Goal: Obtain resource: Obtain resource

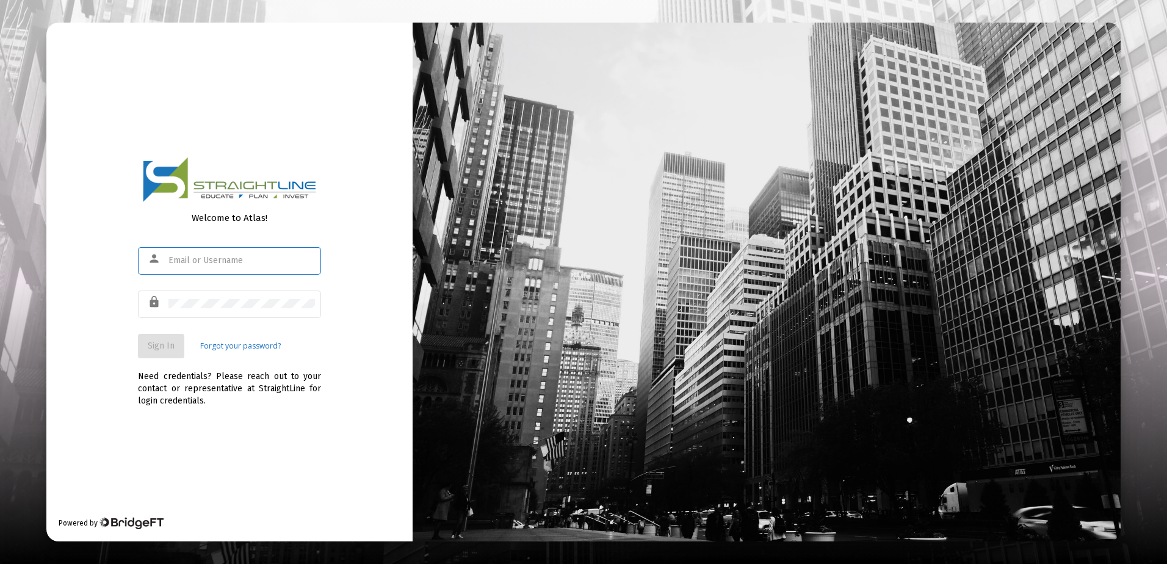
click at [240, 258] on input "text" at bounding box center [241, 261] width 146 height 10
type input "[EMAIL_ADDRESS][DOMAIN_NAME]"
click at [178, 341] on button "Sign In" at bounding box center [161, 346] width 46 height 24
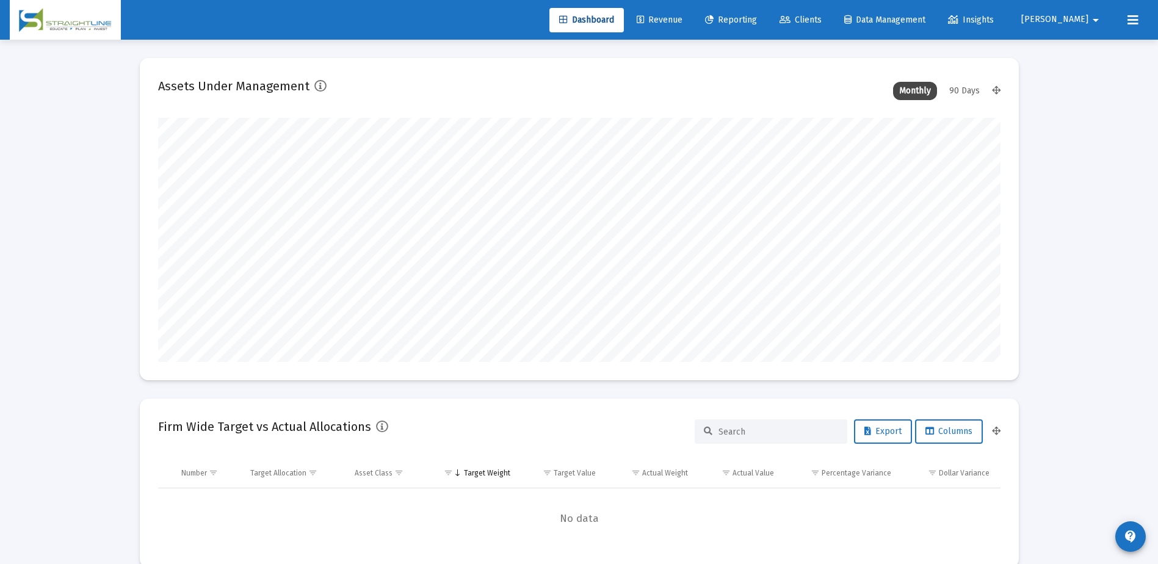
scroll to position [244, 453]
click at [692, 29] on link "Revenue" at bounding box center [659, 20] width 65 height 24
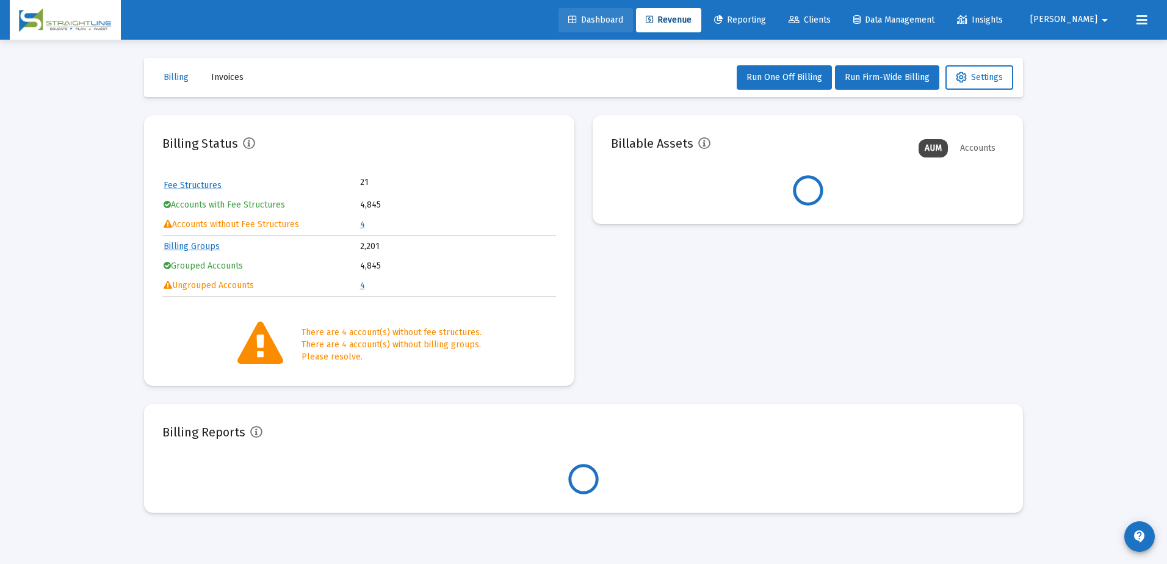
click at [633, 10] on link "Dashboard" at bounding box center [595, 20] width 74 height 24
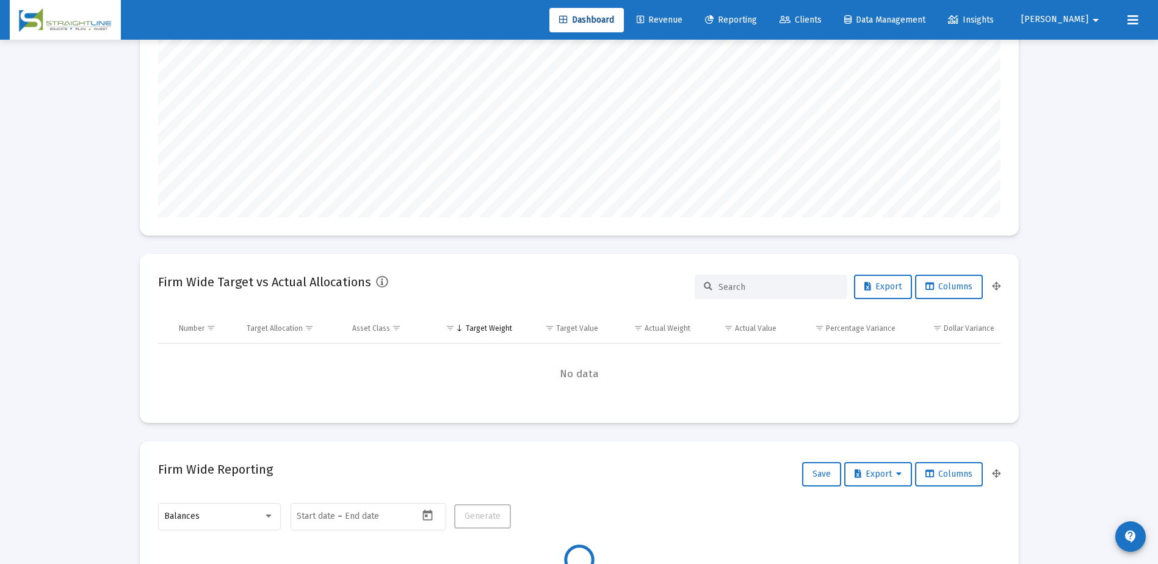
scroll to position [305, 0]
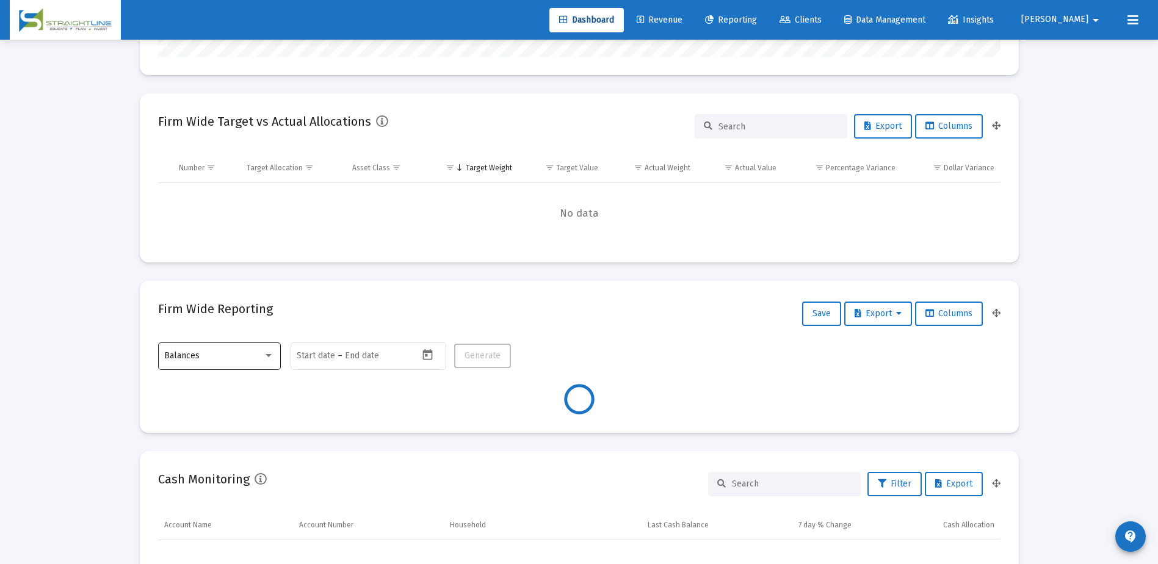
click at [261, 358] on div "Balances" at bounding box center [213, 356] width 99 height 10
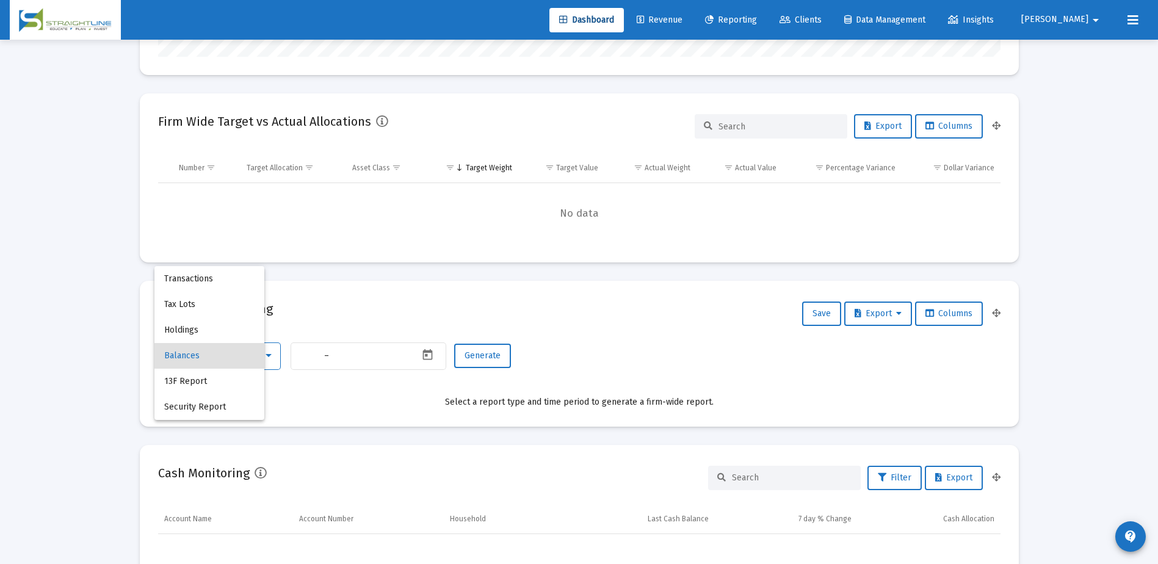
type input "2025-10-03"
click at [231, 327] on span "Holdings" at bounding box center [219, 330] width 110 height 26
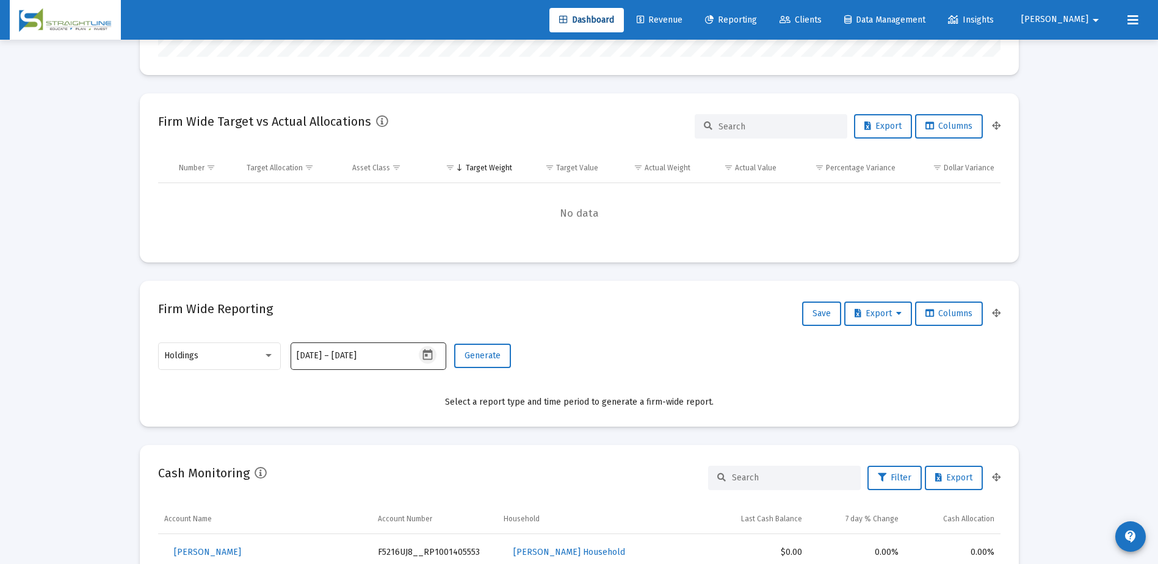
click at [424, 353] on icon "Open calendar" at bounding box center [428, 354] width 10 height 11
click at [338, 151] on span "2025-10-03" at bounding box center [320, 150] width 34 height 10
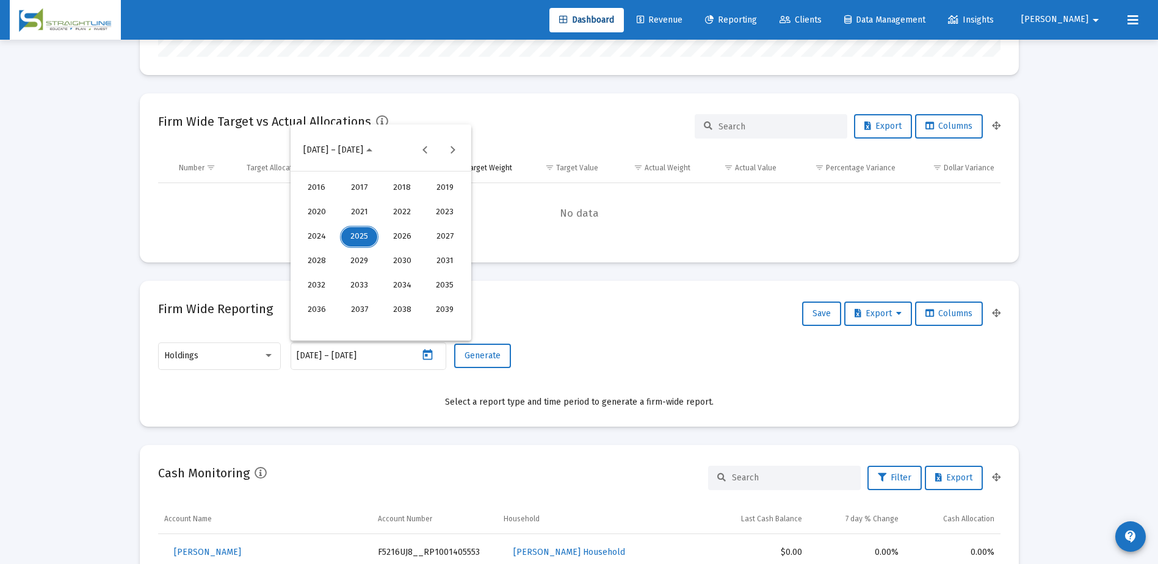
click at [323, 238] on div "2024" at bounding box center [316, 237] width 38 height 22
click at [396, 229] on div "JUL" at bounding box center [402, 237] width 38 height 22
click at [388, 327] on div "31" at bounding box center [381, 327] width 22 height 22
type input "2024-07-31"
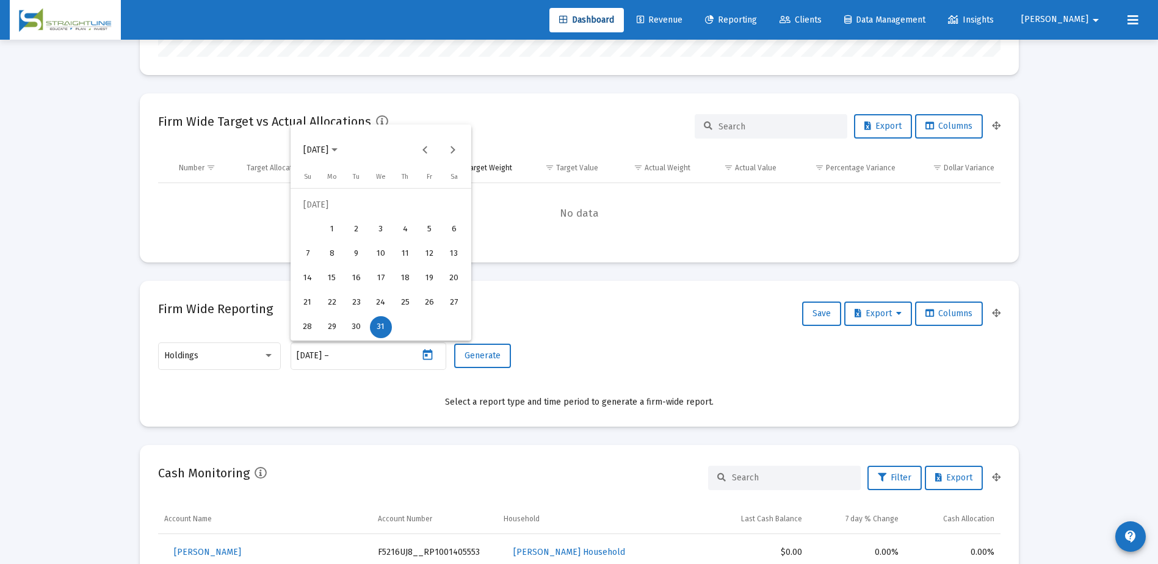
click at [386, 326] on div "31" at bounding box center [381, 327] width 22 height 22
type input "2024-07-31"
click at [486, 351] on span "Generate" at bounding box center [482, 355] width 36 height 10
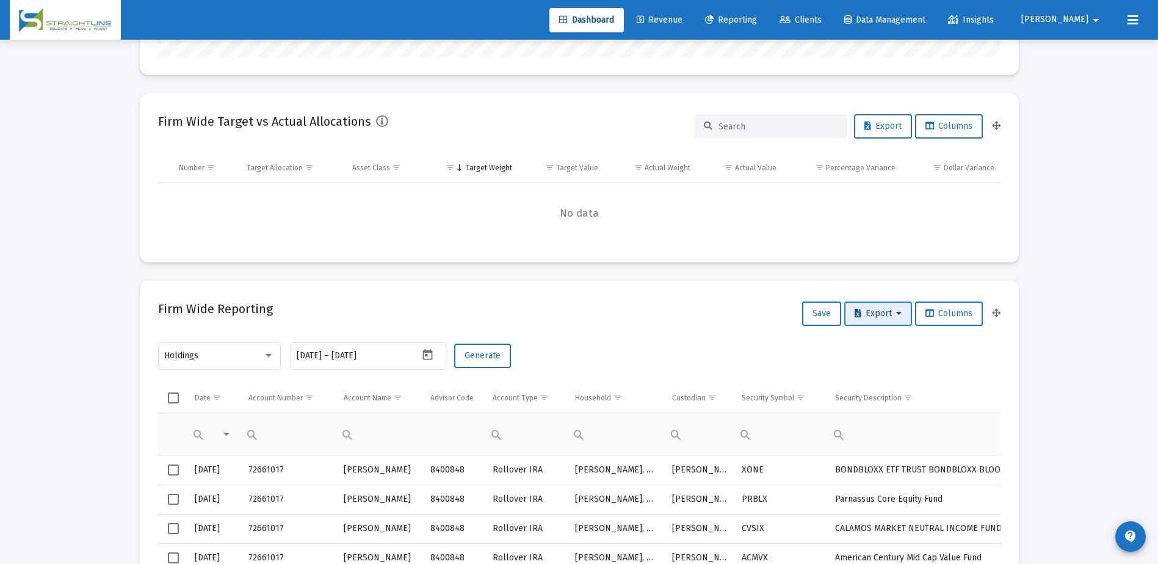
click at [878, 311] on span "Export" at bounding box center [877, 313] width 47 height 10
click at [877, 345] on button "Export All Rows" at bounding box center [880, 345] width 83 height 29
click at [427, 352] on icon "Open calendar" at bounding box center [428, 354] width 10 height 11
click at [453, 151] on button "Next month" at bounding box center [452, 150] width 24 height 24
click at [439, 307] on div "30" at bounding box center [430, 303] width 22 height 22
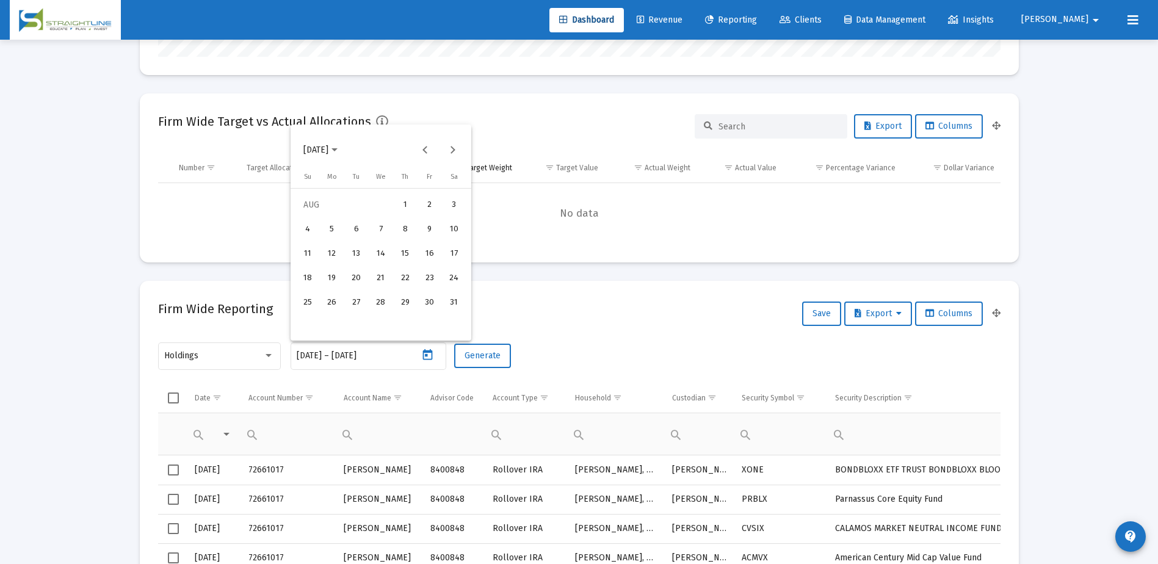
type input "2024-08-30"
click at [436, 303] on div "30" at bounding box center [430, 303] width 22 height 22
type input "2024-08-30"
click at [482, 352] on span "Generate" at bounding box center [482, 355] width 36 height 10
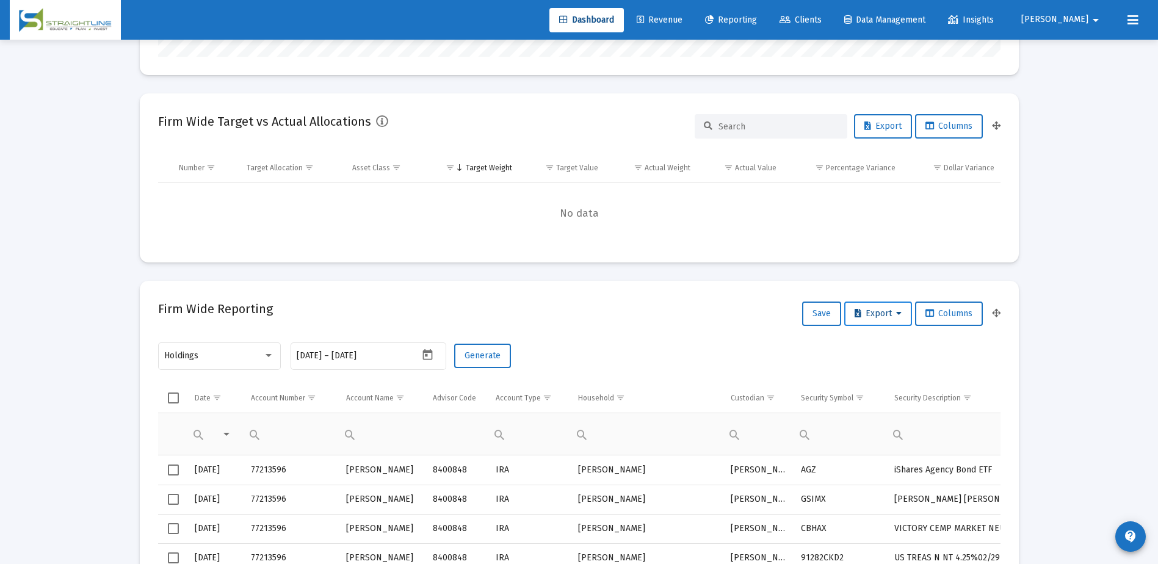
click at [869, 312] on span "Export" at bounding box center [877, 313] width 47 height 10
click at [884, 350] on button "Export All Rows" at bounding box center [880, 345] width 83 height 29
click at [425, 363] on button "Open calendar" at bounding box center [428, 355] width 18 height 18
click at [456, 155] on button "Next month" at bounding box center [452, 150] width 24 height 24
click at [338, 326] on div "30" at bounding box center [332, 327] width 22 height 22
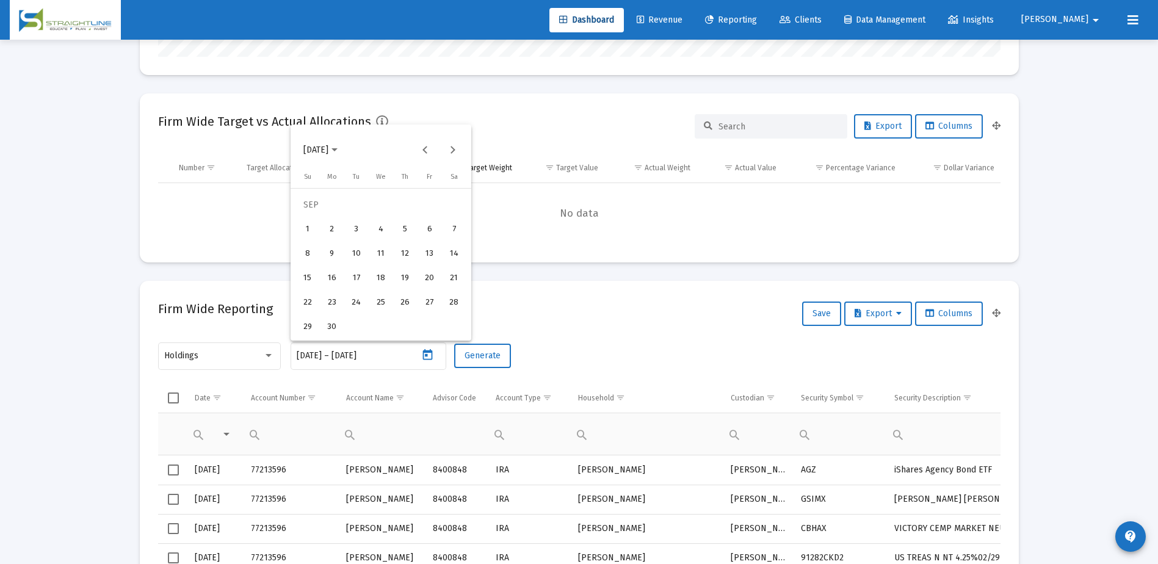
type input "2024-09-30"
click at [338, 327] on div "30" at bounding box center [332, 327] width 22 height 22
type input "2024-09-30"
click at [482, 359] on span "Generate" at bounding box center [482, 355] width 36 height 10
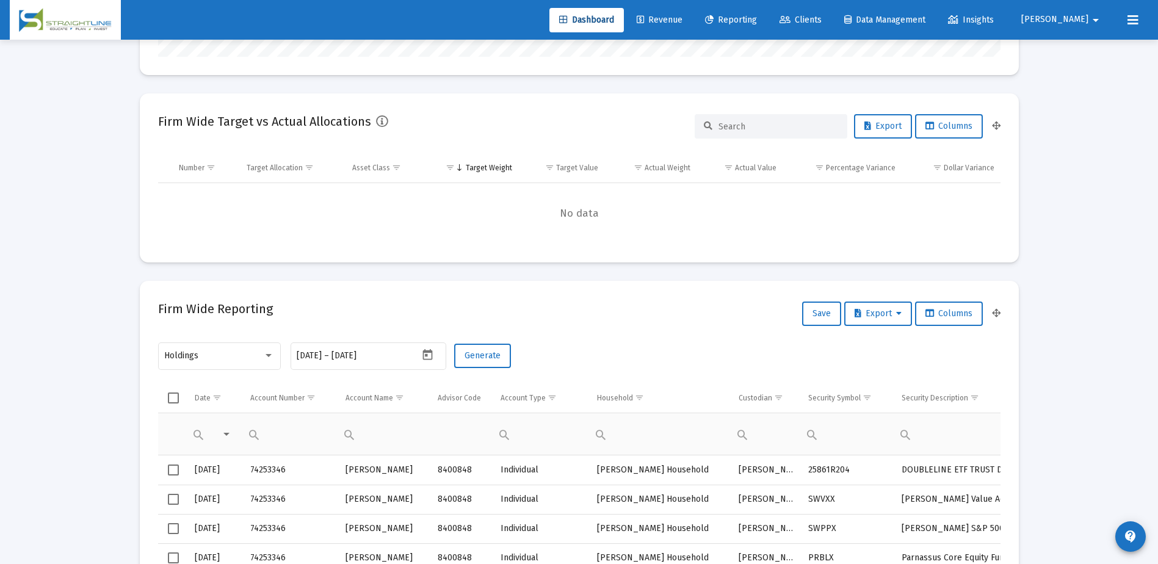
drag, startPoint x: 664, startPoint y: 273, endPoint x: 608, endPoint y: 309, distance: 66.7
click at [608, 309] on div "Firm Wide Reporting Save Export Columns" at bounding box center [579, 313] width 842 height 29
click at [886, 305] on button "Export" at bounding box center [878, 314] width 68 height 24
click at [884, 347] on button "Export All Rows" at bounding box center [880, 345] width 83 height 29
click at [423, 357] on icon "Open calendar" at bounding box center [428, 354] width 10 height 11
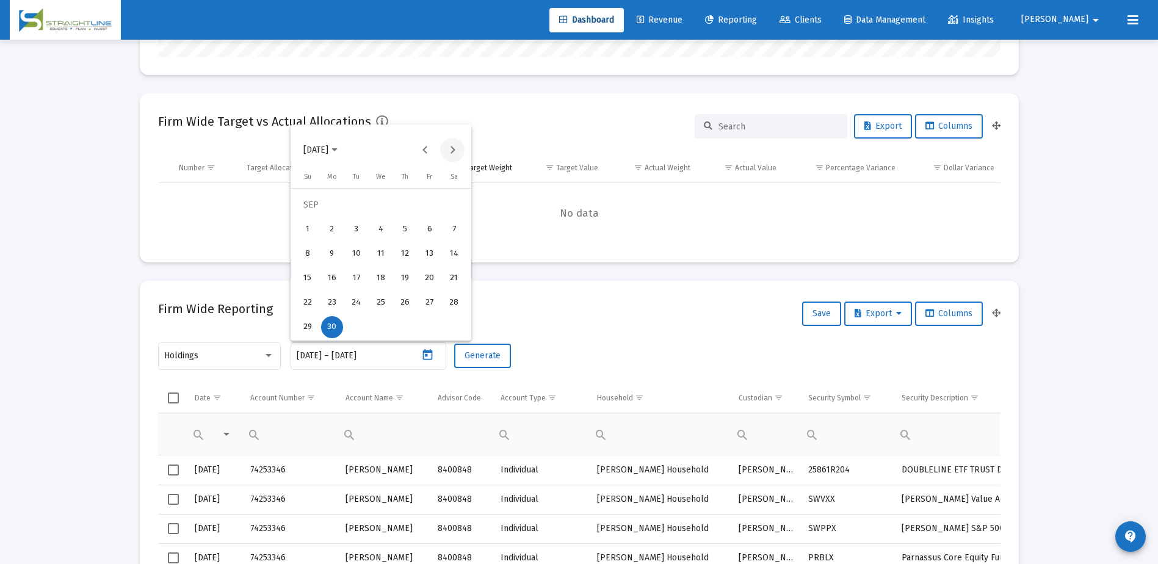
click at [453, 153] on button "Next month" at bounding box center [452, 150] width 24 height 24
click at [404, 322] on div "31" at bounding box center [405, 327] width 22 height 22
type input "2024-10-31"
click at [402, 327] on div "31" at bounding box center [405, 327] width 22 height 22
type input "2024-10-31"
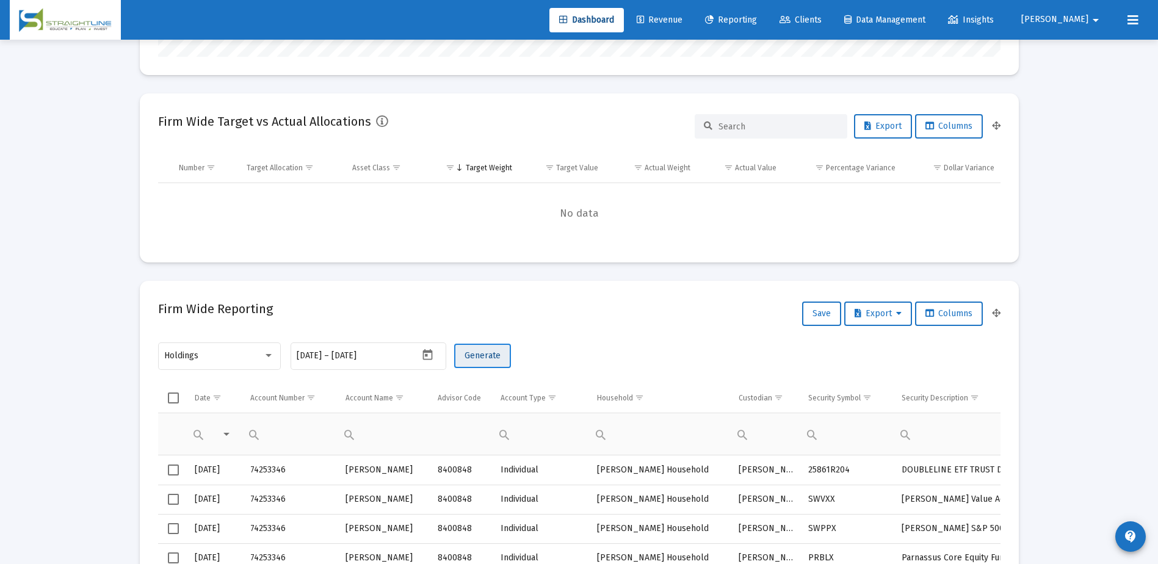
click at [477, 357] on span "Generate" at bounding box center [482, 355] width 36 height 10
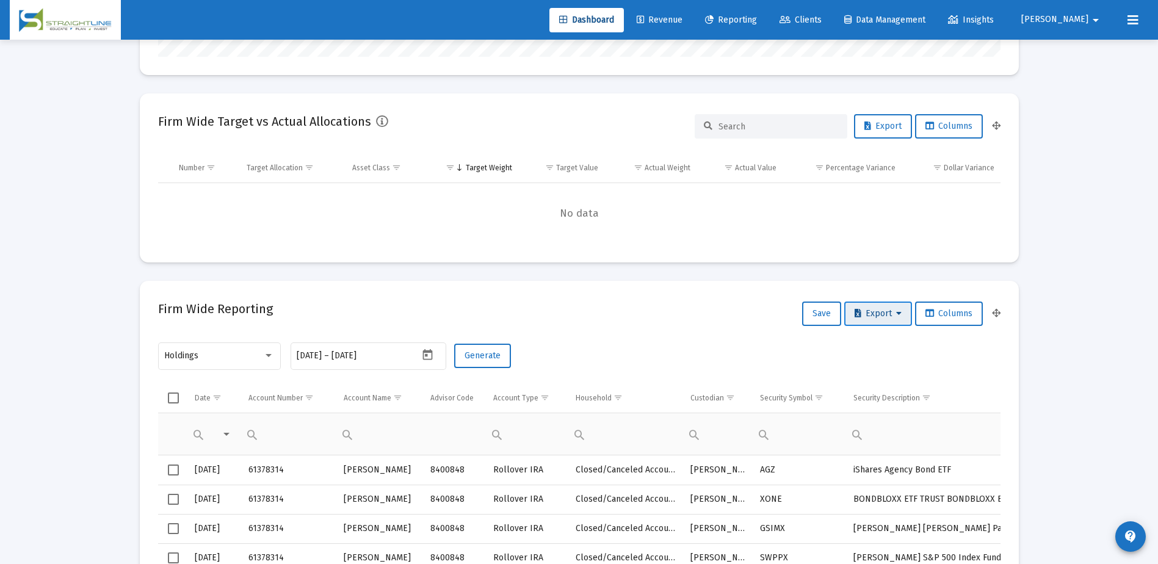
click at [854, 315] on icon at bounding box center [857, 313] width 7 height 9
click at [868, 347] on button "Export All Rows" at bounding box center [880, 345] width 83 height 29
click at [379, 357] on input "2024-10-31" at bounding box center [360, 356] width 59 height 10
click at [473, 356] on span "Generate" at bounding box center [482, 355] width 36 height 10
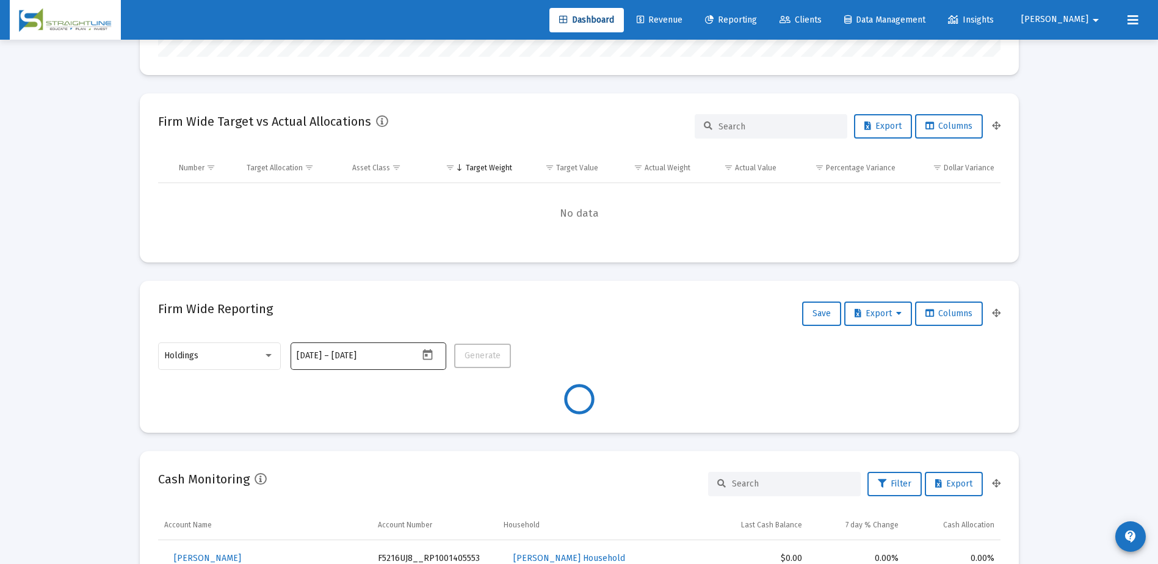
click at [393, 349] on div "2024-10-31 2024-10-31 – 2024-10-31" at bounding box center [358, 356] width 122 height 30
click at [421, 352] on icon "Open calendar" at bounding box center [427, 355] width 13 height 13
click at [461, 146] on button "Next month" at bounding box center [452, 150] width 24 height 24
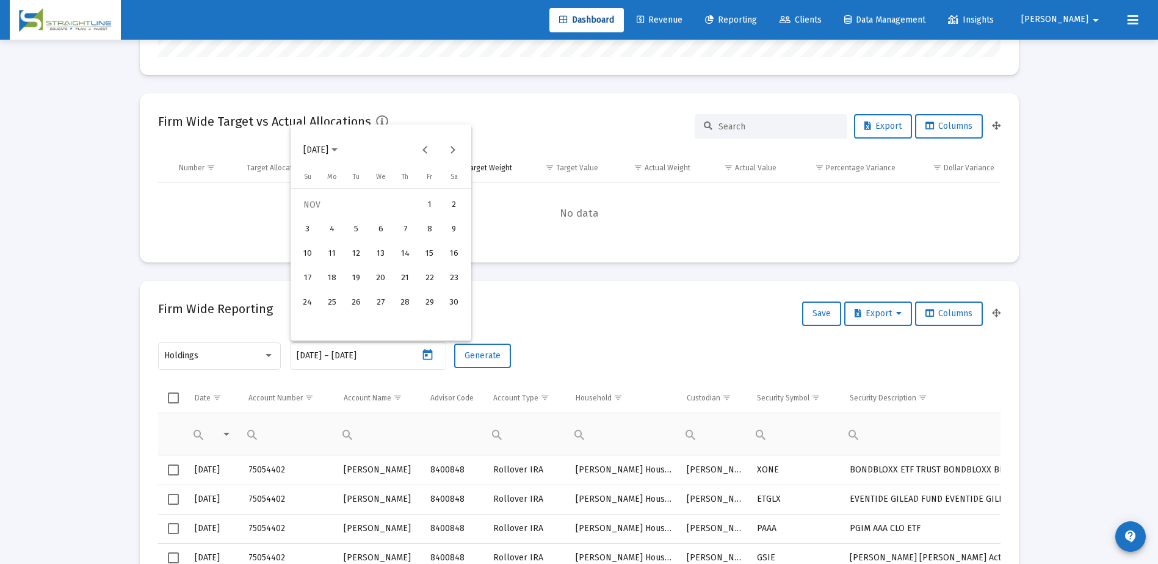
click at [426, 302] on div "29" at bounding box center [430, 303] width 22 height 22
type input "2024-11-29"
click at [426, 302] on div "29" at bounding box center [430, 303] width 22 height 22
type input "2024-11-29"
click at [474, 359] on span "Generate" at bounding box center [482, 355] width 36 height 10
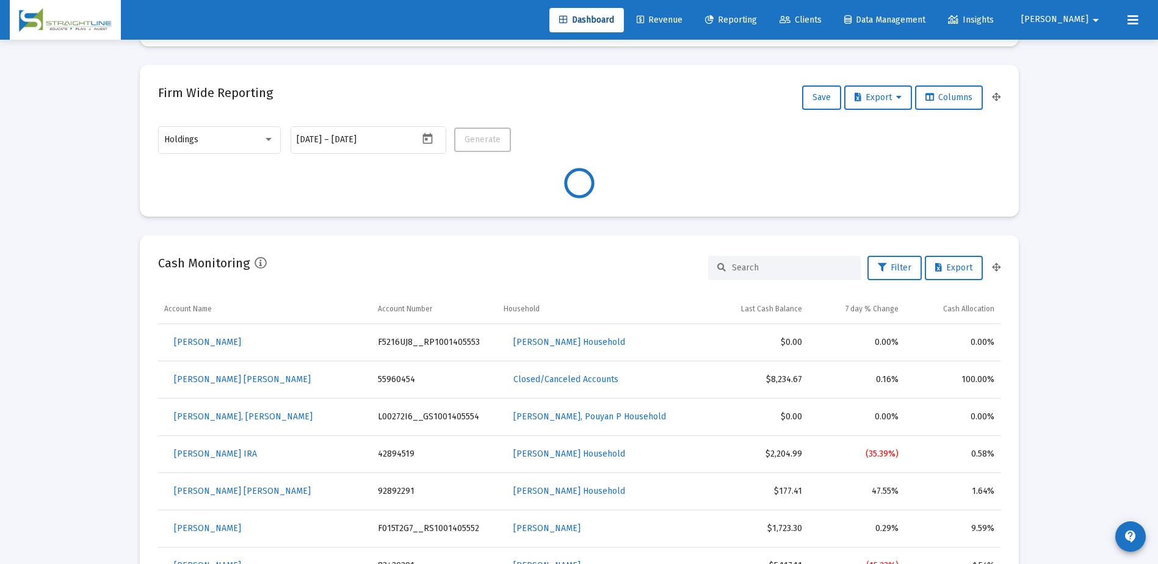
scroll to position [549, 0]
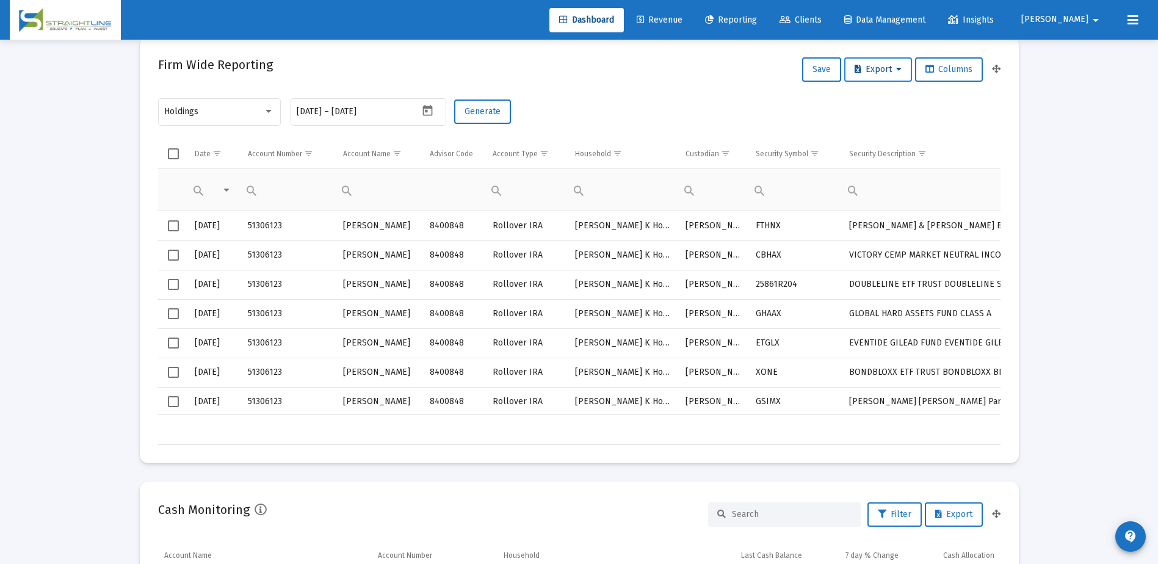
click at [872, 67] on span "Export" at bounding box center [877, 69] width 47 height 10
click at [889, 104] on button "Export All Rows" at bounding box center [880, 101] width 83 height 29
click at [429, 113] on icon "Open calendar" at bounding box center [427, 110] width 13 height 13
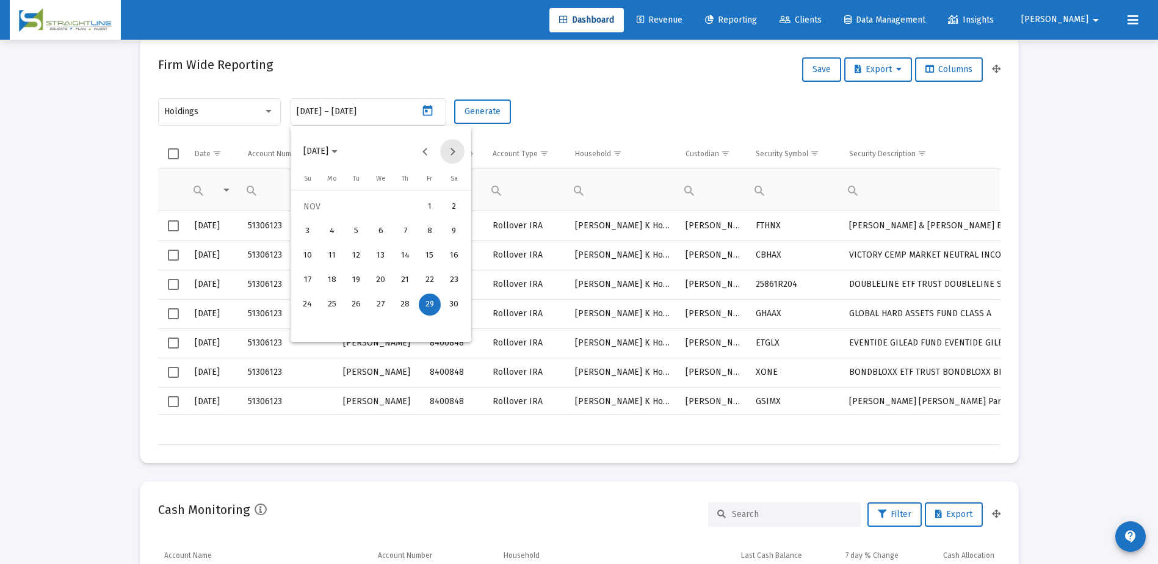
click at [453, 148] on button "Next month" at bounding box center [452, 151] width 24 height 24
click at [351, 319] on div "31" at bounding box center [356, 329] width 22 height 22
type input "2024-12-31"
click at [353, 327] on div "31" at bounding box center [356, 329] width 22 height 22
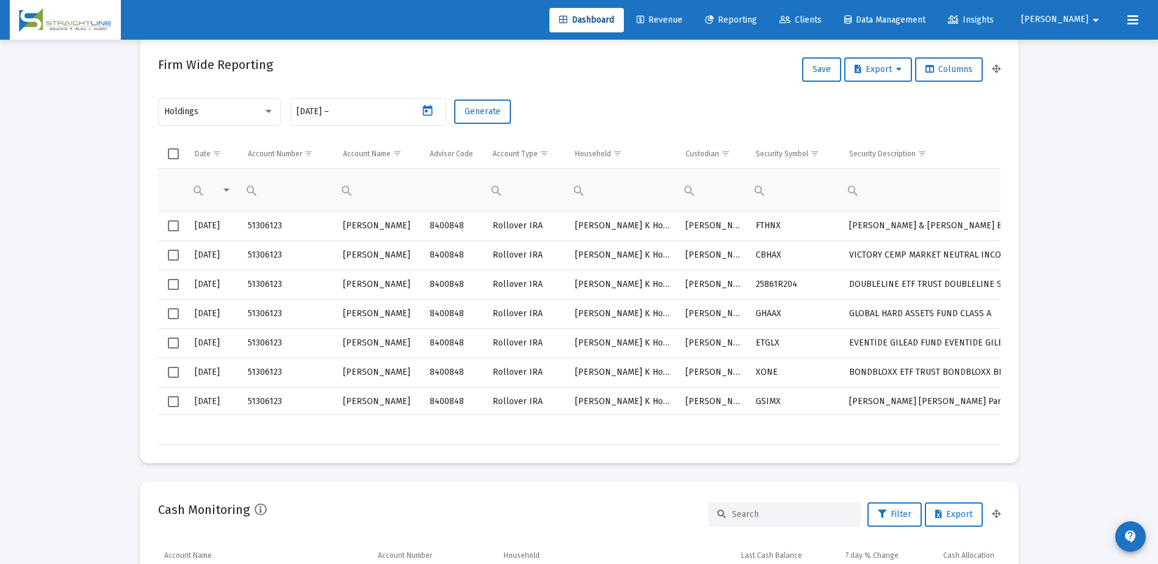
type input "2024-12-31"
click at [482, 111] on span "Generate" at bounding box center [482, 111] width 36 height 10
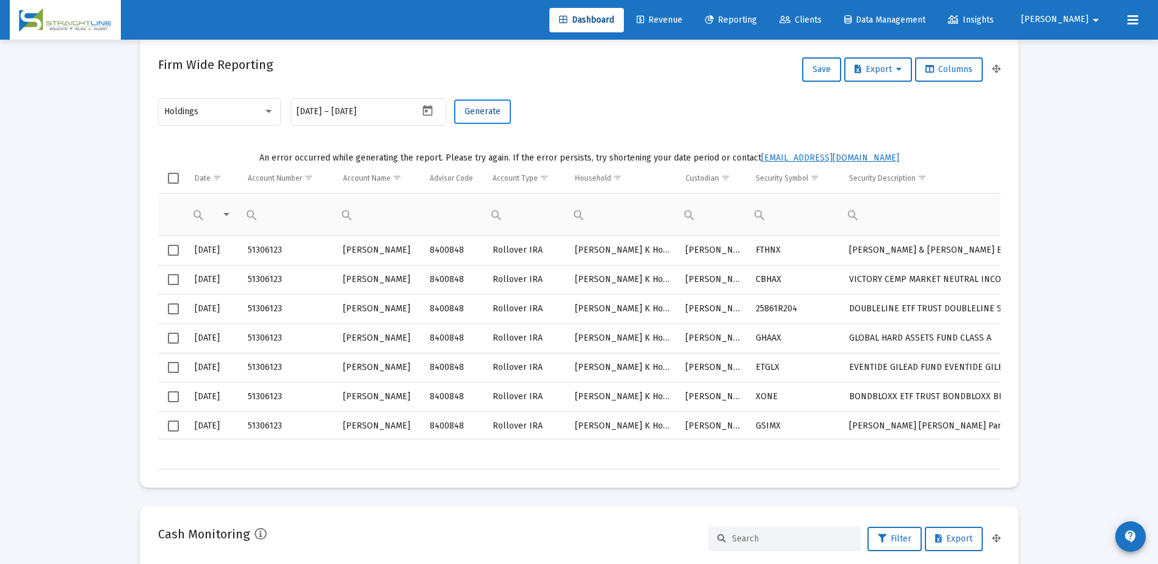
click at [483, 115] on span "Generate" at bounding box center [482, 111] width 36 height 10
click at [889, 67] on span "Export" at bounding box center [877, 69] width 47 height 10
click at [887, 99] on button "Export All Rows" at bounding box center [880, 101] width 83 height 29
click at [726, 122] on div "Holdings 2024-12-31 2024-12-31 – 2024-12-31 Generate" at bounding box center [579, 117] width 842 height 43
click at [475, 107] on span "Generate" at bounding box center [482, 111] width 36 height 10
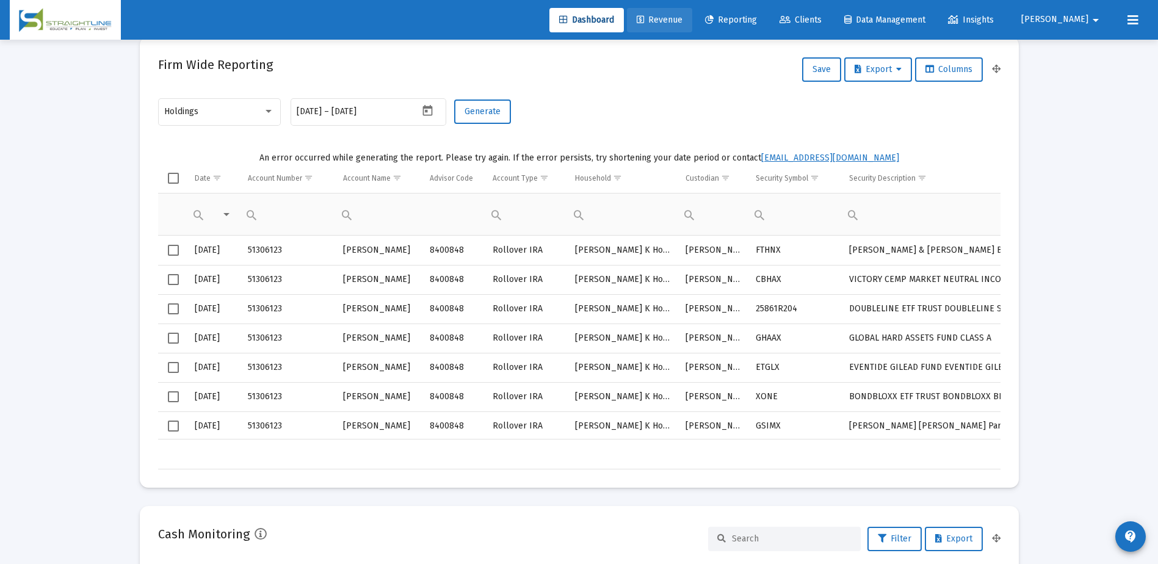
click at [682, 21] on span "Revenue" at bounding box center [660, 20] width 46 height 10
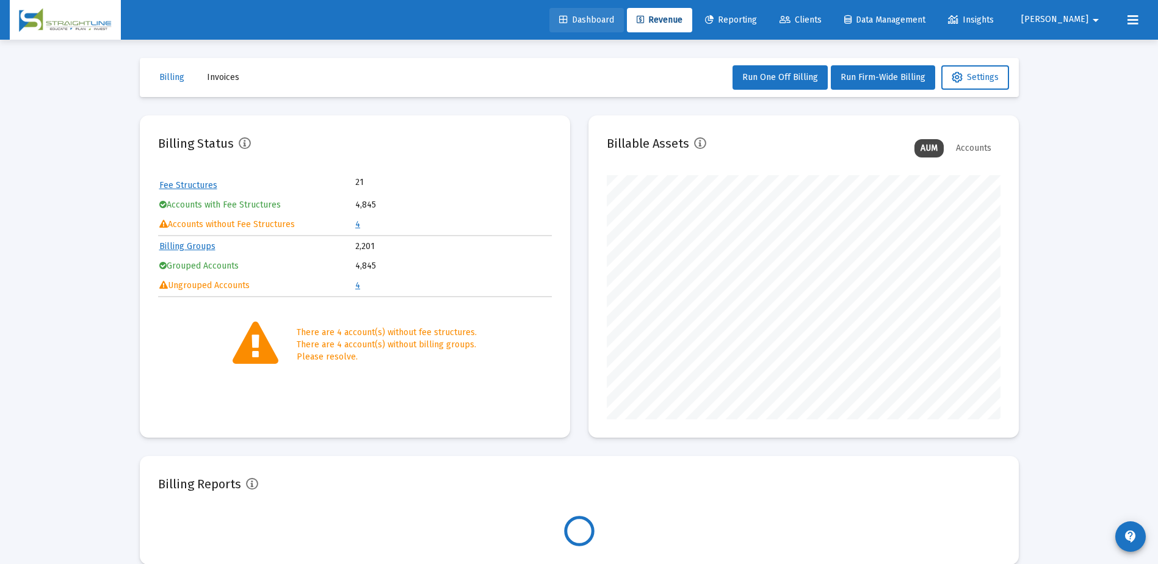
scroll to position [244, 394]
click at [624, 25] on link "Dashboard" at bounding box center [586, 20] width 74 height 24
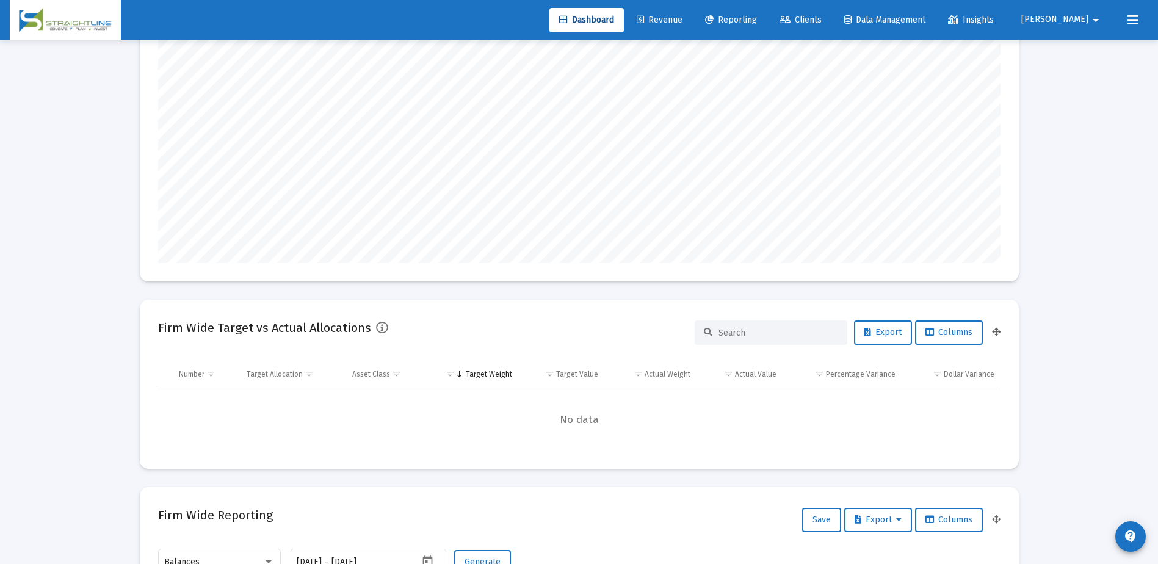
scroll to position [183, 0]
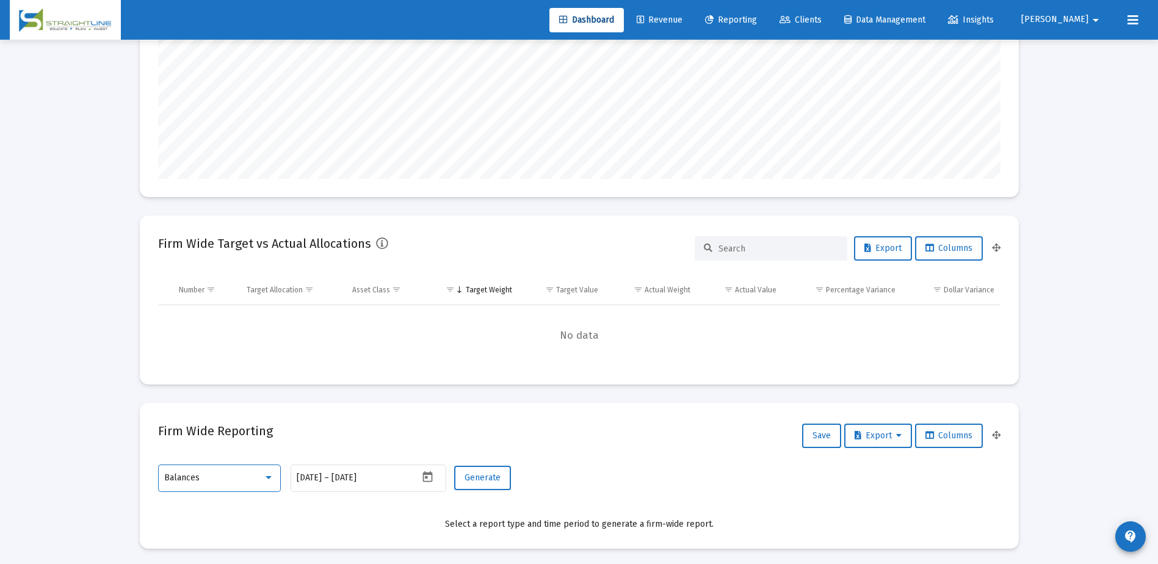
click at [270, 472] on div at bounding box center [268, 477] width 11 height 10
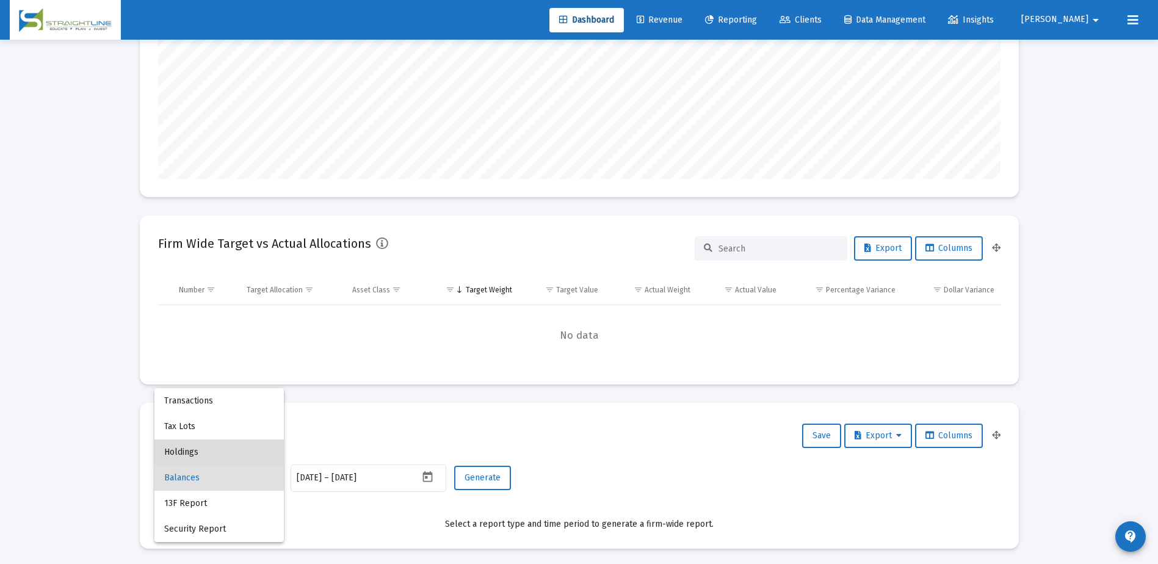
click at [225, 447] on span "Holdings" at bounding box center [219, 452] width 110 height 26
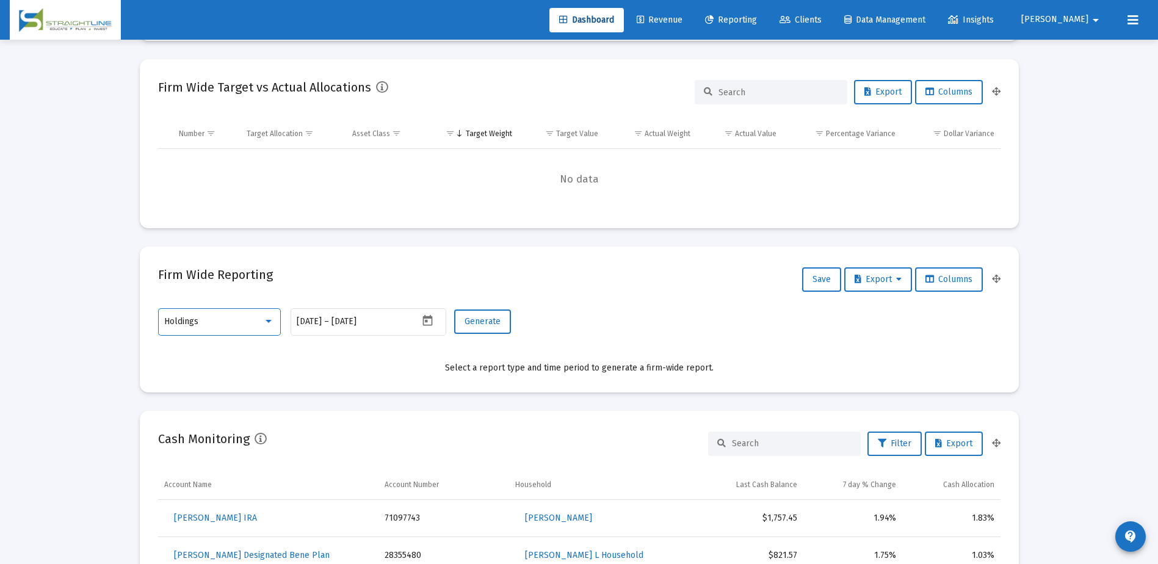
scroll to position [366, 0]
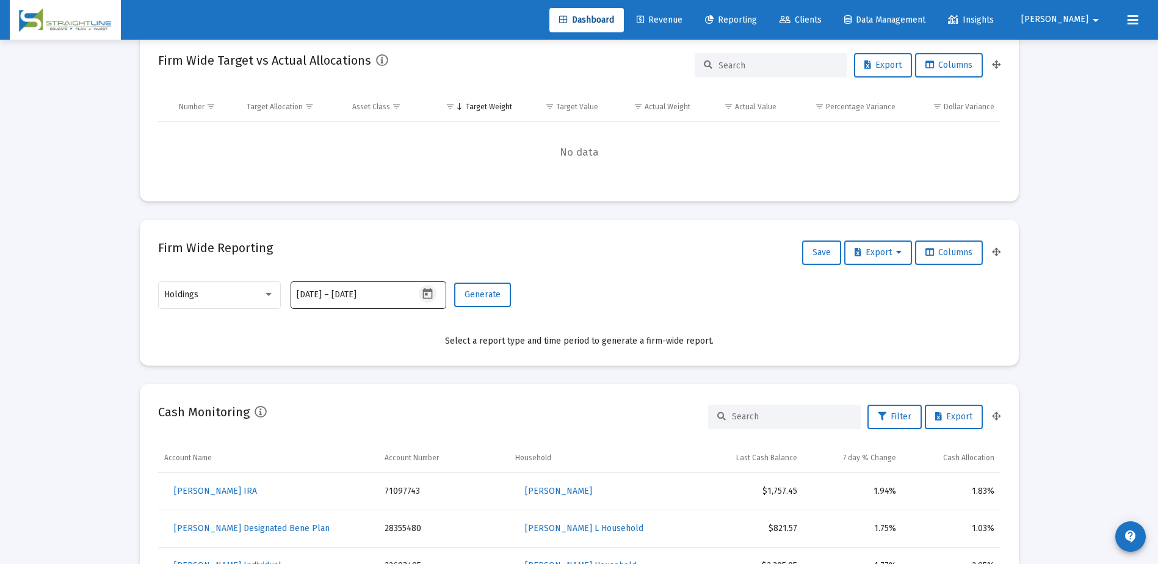
click at [428, 296] on icon "Open calendar" at bounding box center [427, 293] width 13 height 13
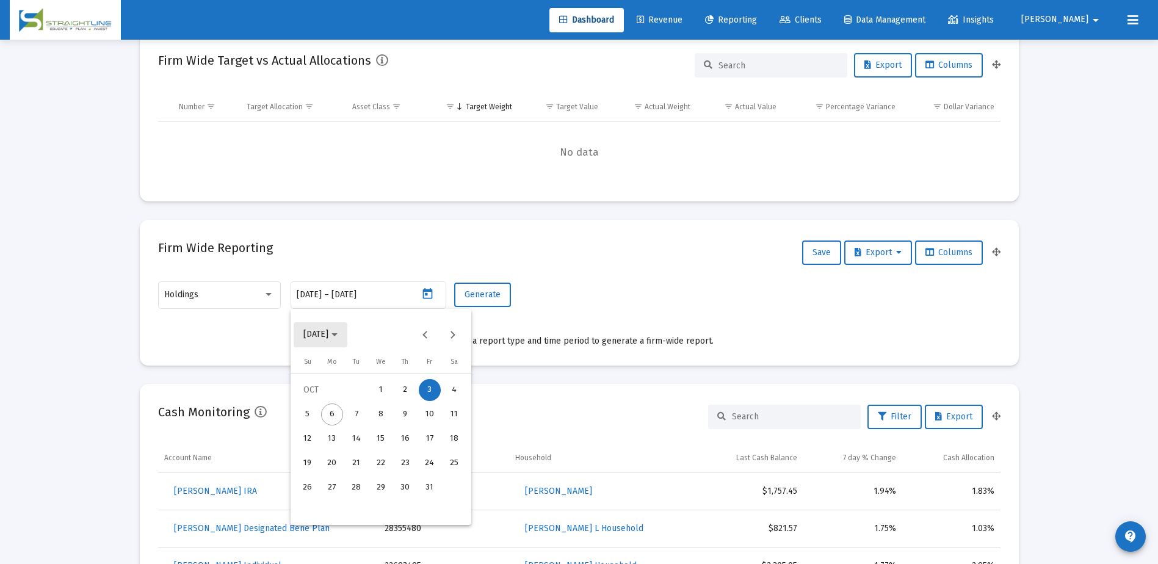
click at [338, 336] on icon "Choose month and year" at bounding box center [334, 334] width 6 height 3
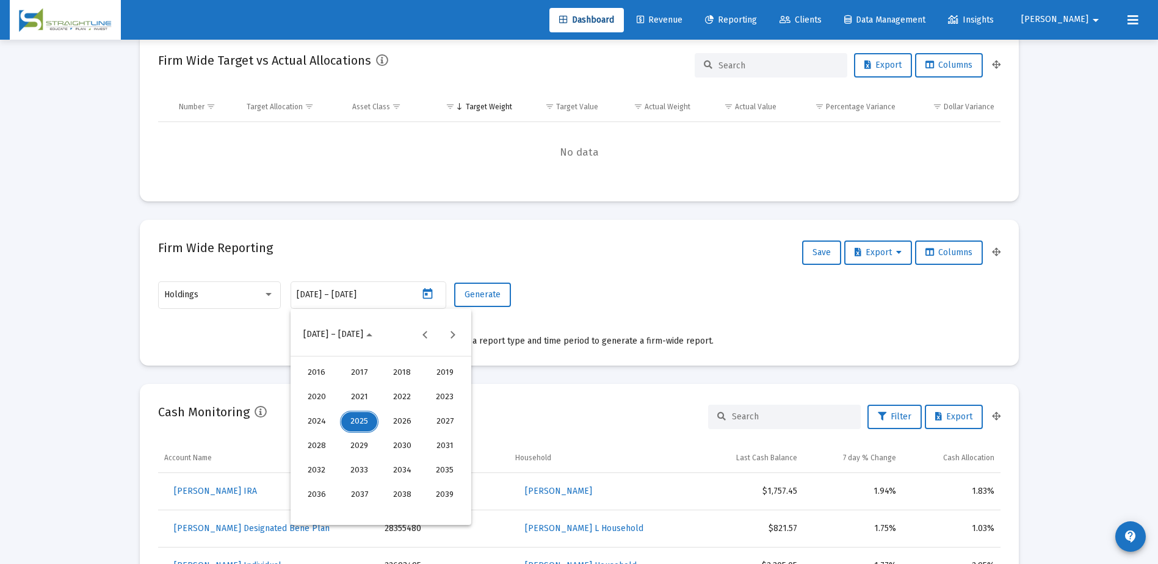
click at [320, 424] on div "2024" at bounding box center [316, 422] width 38 height 22
click at [433, 443] on div "DEC" at bounding box center [444, 446] width 38 height 22
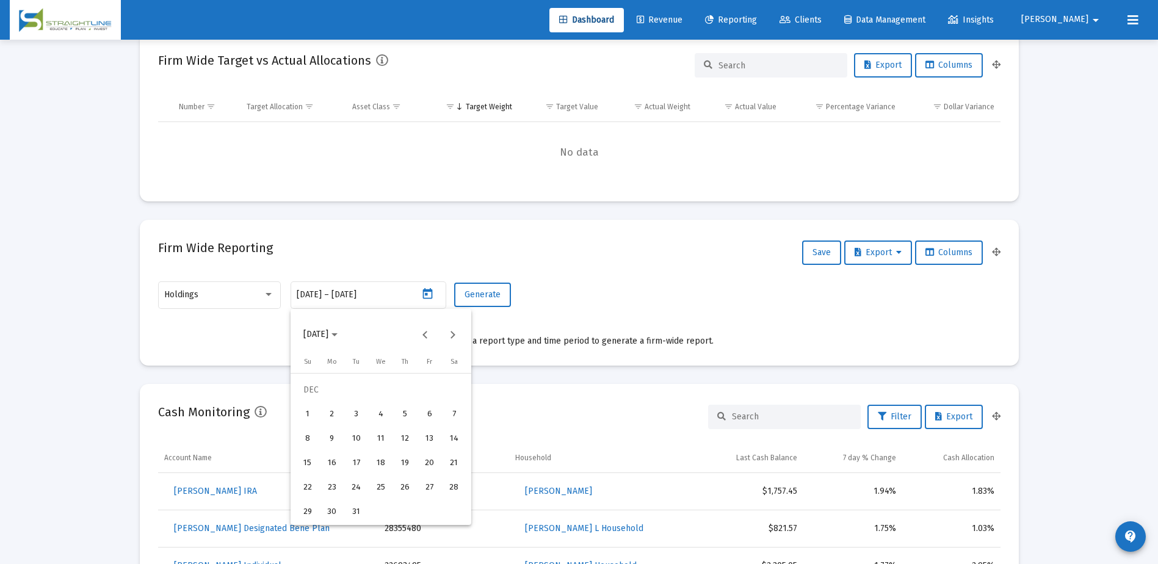
click at [355, 508] on div "31" at bounding box center [356, 512] width 22 height 22
type input "2024-12-31"
click at [359, 505] on div "31" at bounding box center [356, 512] width 22 height 22
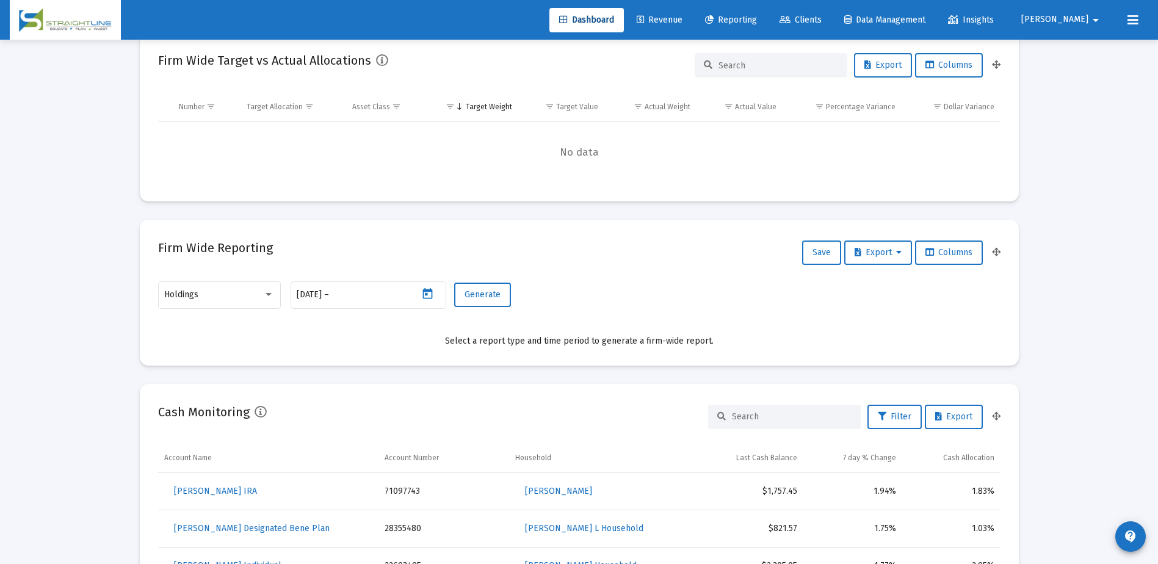
type input "2024-12-31"
click at [479, 298] on span "Generate" at bounding box center [482, 294] width 36 height 10
